Goal: Task Accomplishment & Management: Complete application form

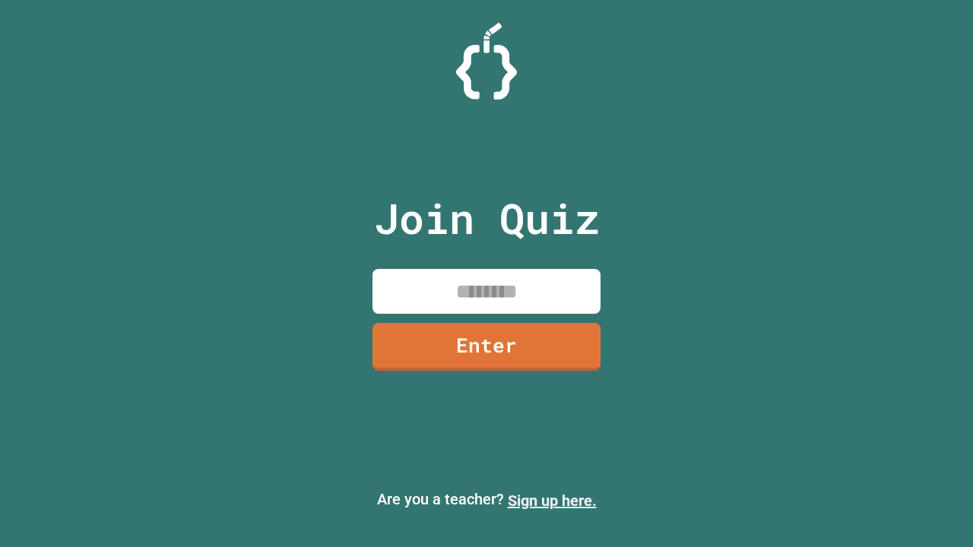
click at [552, 501] on link "Sign up here." at bounding box center [552, 501] width 89 height 18
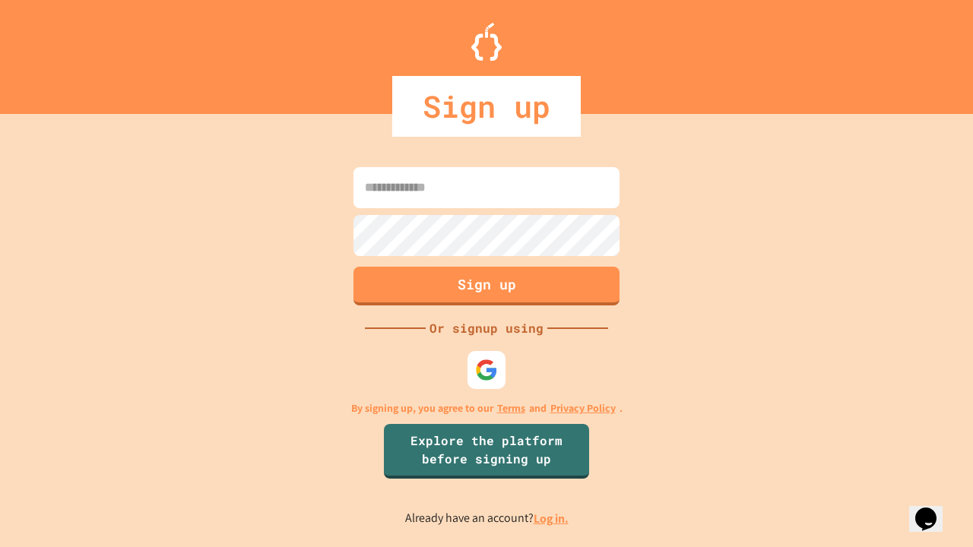
click at [552, 518] on link "Log in." at bounding box center [551, 519] width 35 height 16
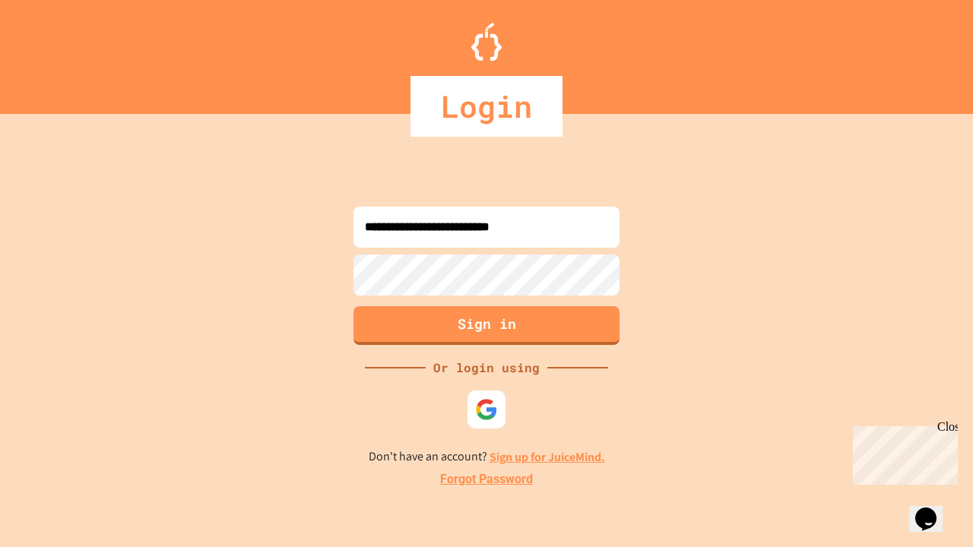
type input "**********"
